Goal: Browse casually

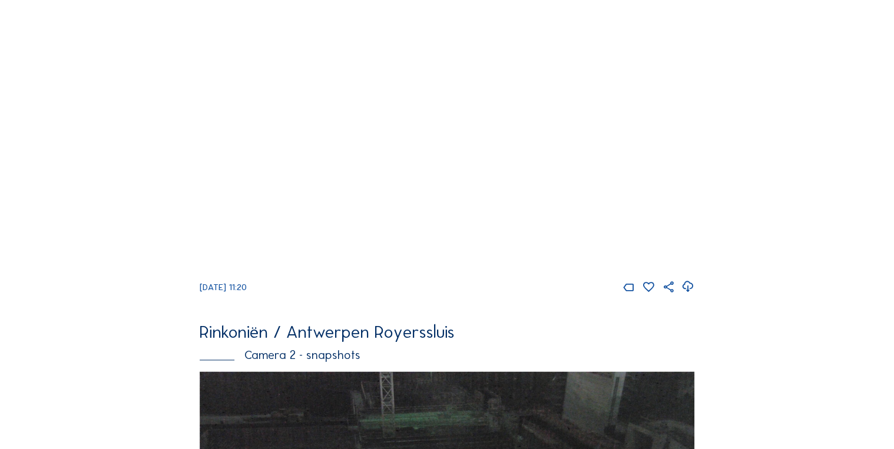
scroll to position [519, 0]
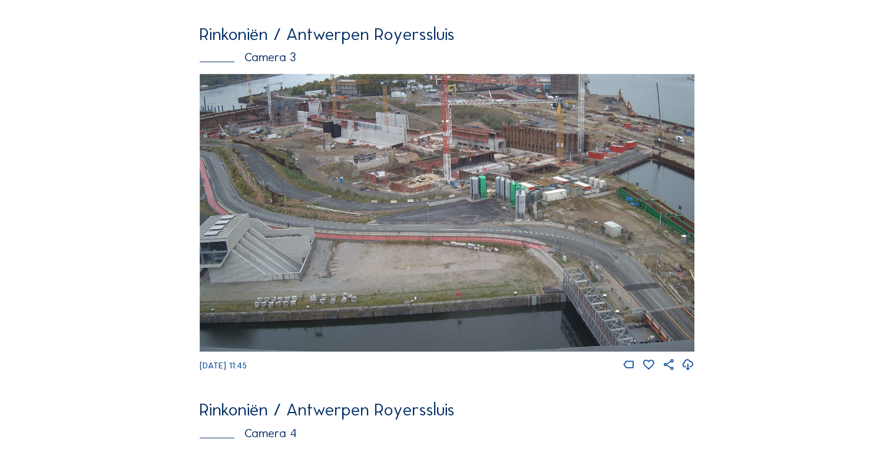
scroll to position [1181, 0]
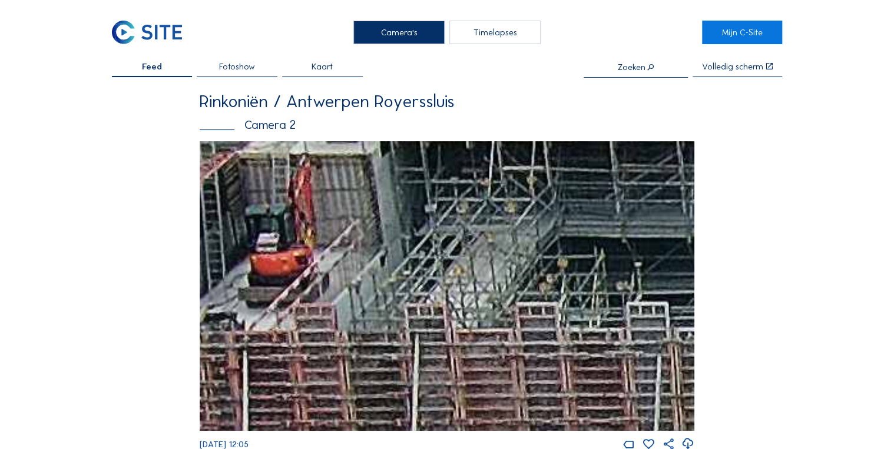
drag, startPoint x: 420, startPoint y: 277, endPoint x: 369, endPoint y: 224, distance: 73.7
click at [369, 224] on img at bounding box center [447, 286] width 494 height 290
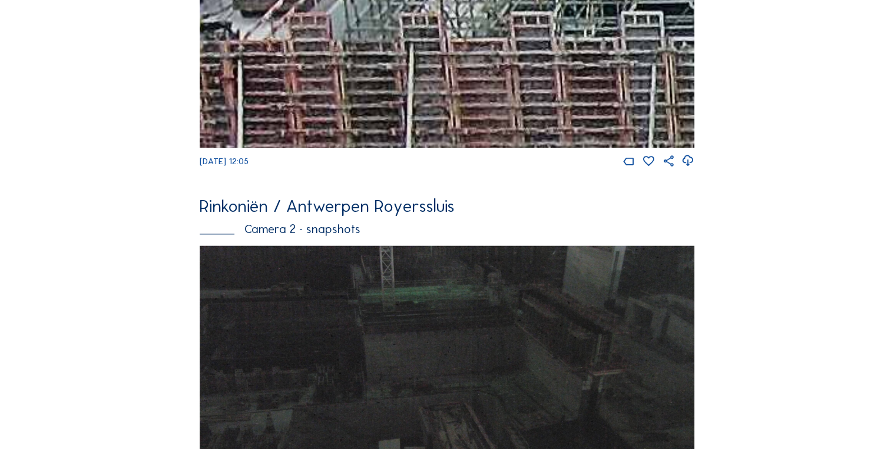
scroll to position [638, 0]
